Goal: Check status: Check status

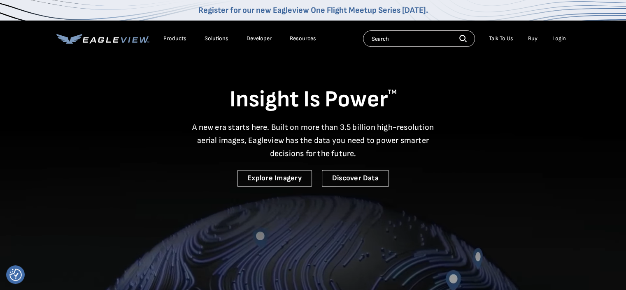
click at [556, 36] on div "Login" at bounding box center [559, 38] width 14 height 7
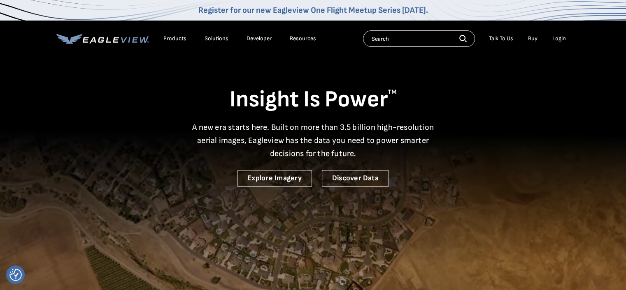
click at [557, 39] on div "Login" at bounding box center [559, 38] width 14 height 7
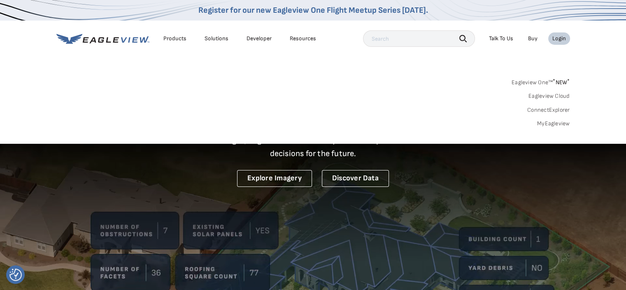
click at [556, 124] on link "MyEagleview" at bounding box center [553, 123] width 33 height 7
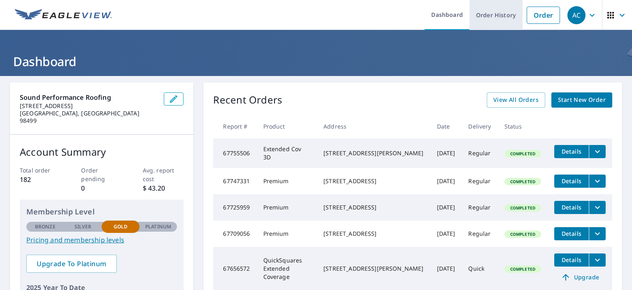
click at [503, 19] on link "Order History" at bounding box center [495, 15] width 53 height 30
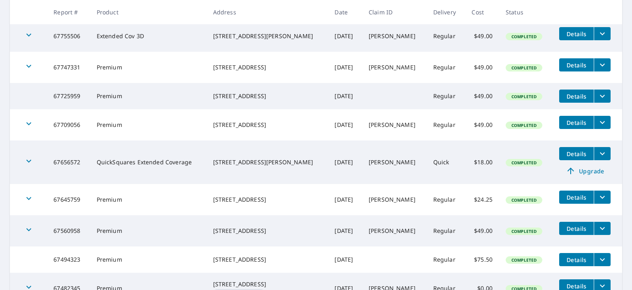
scroll to position [161, 0]
